Goal: Transaction & Acquisition: Purchase product/service

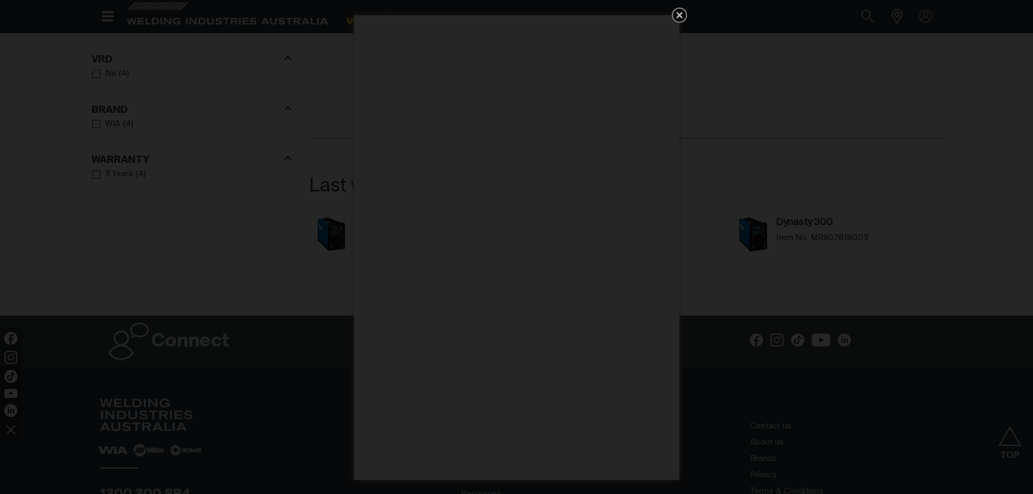
scroll to position [922, 0]
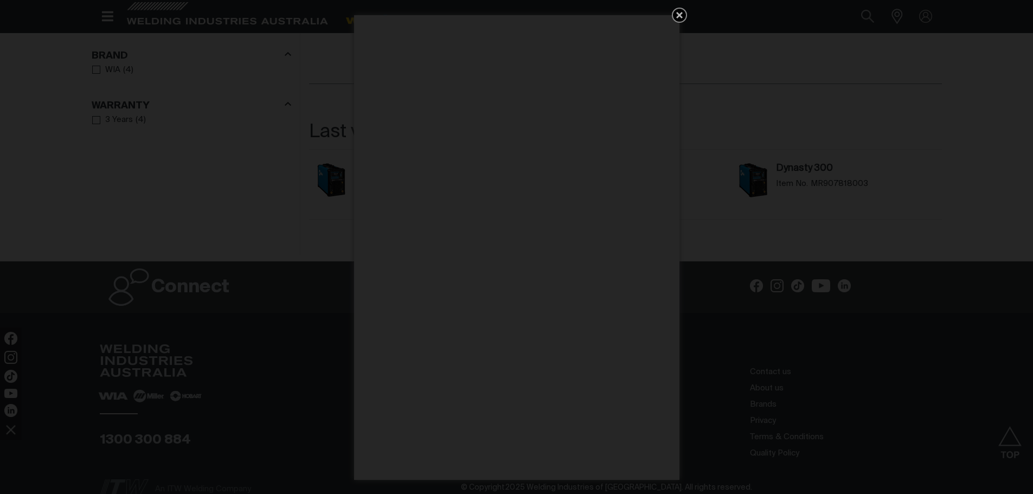
click at [681, 16] on icon "Get 5 WIA Welding Guides Free!" at bounding box center [679, 15] width 7 height 7
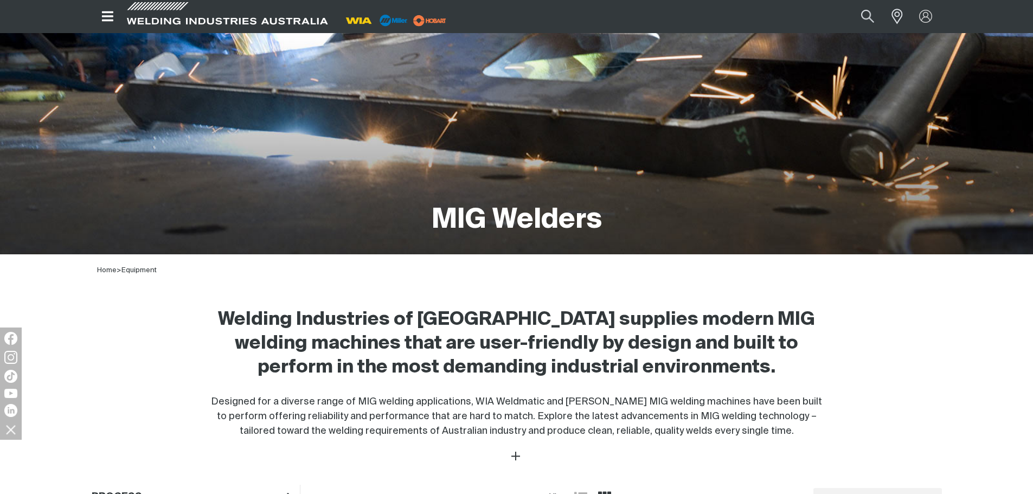
scroll to position [0, 0]
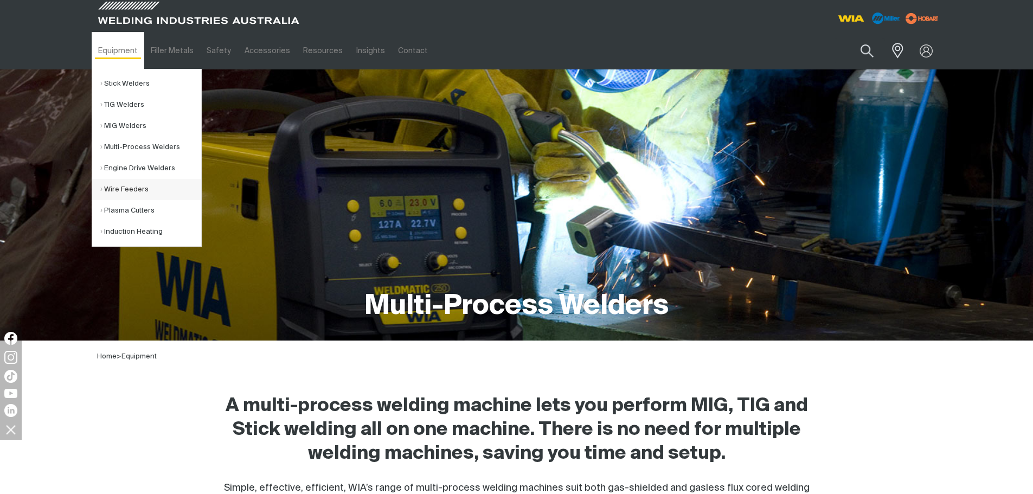
click at [131, 189] on link "Wire Feeders" at bounding box center [150, 189] width 101 height 21
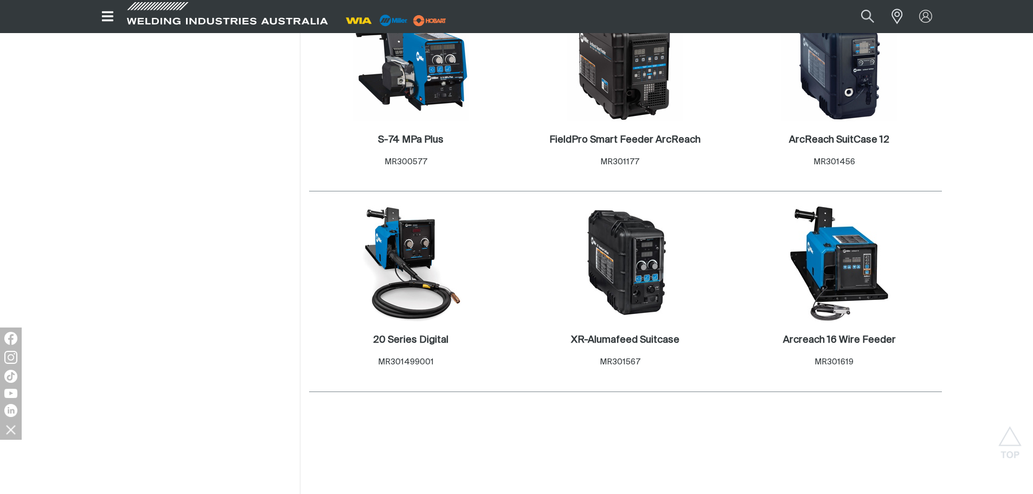
scroll to position [597, 0]
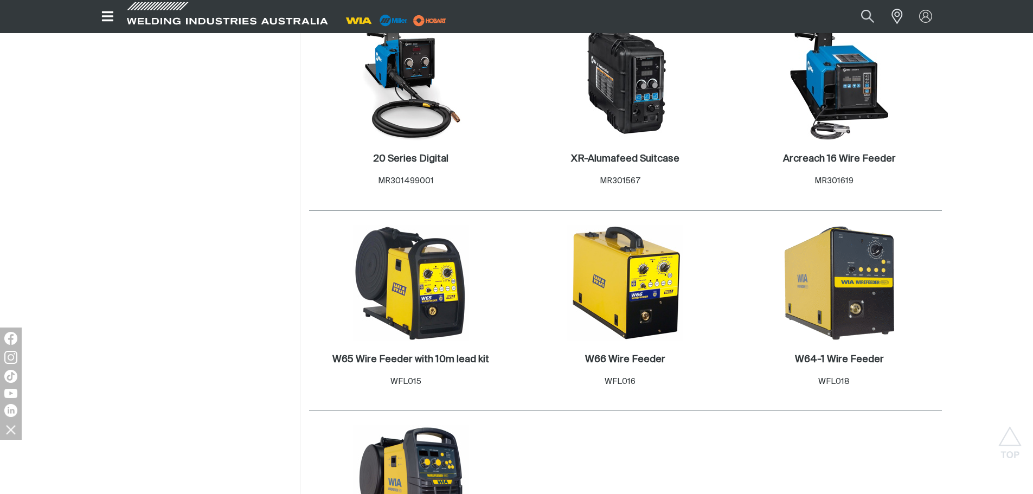
scroll to position [597, 0]
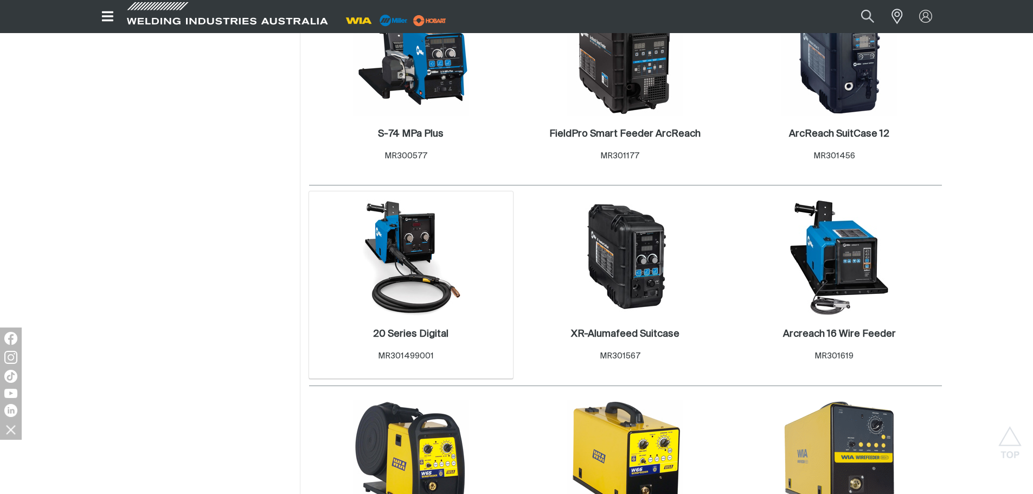
click at [423, 252] on img at bounding box center [411, 258] width 116 height 116
